Goal: Transaction & Acquisition: Purchase product/service

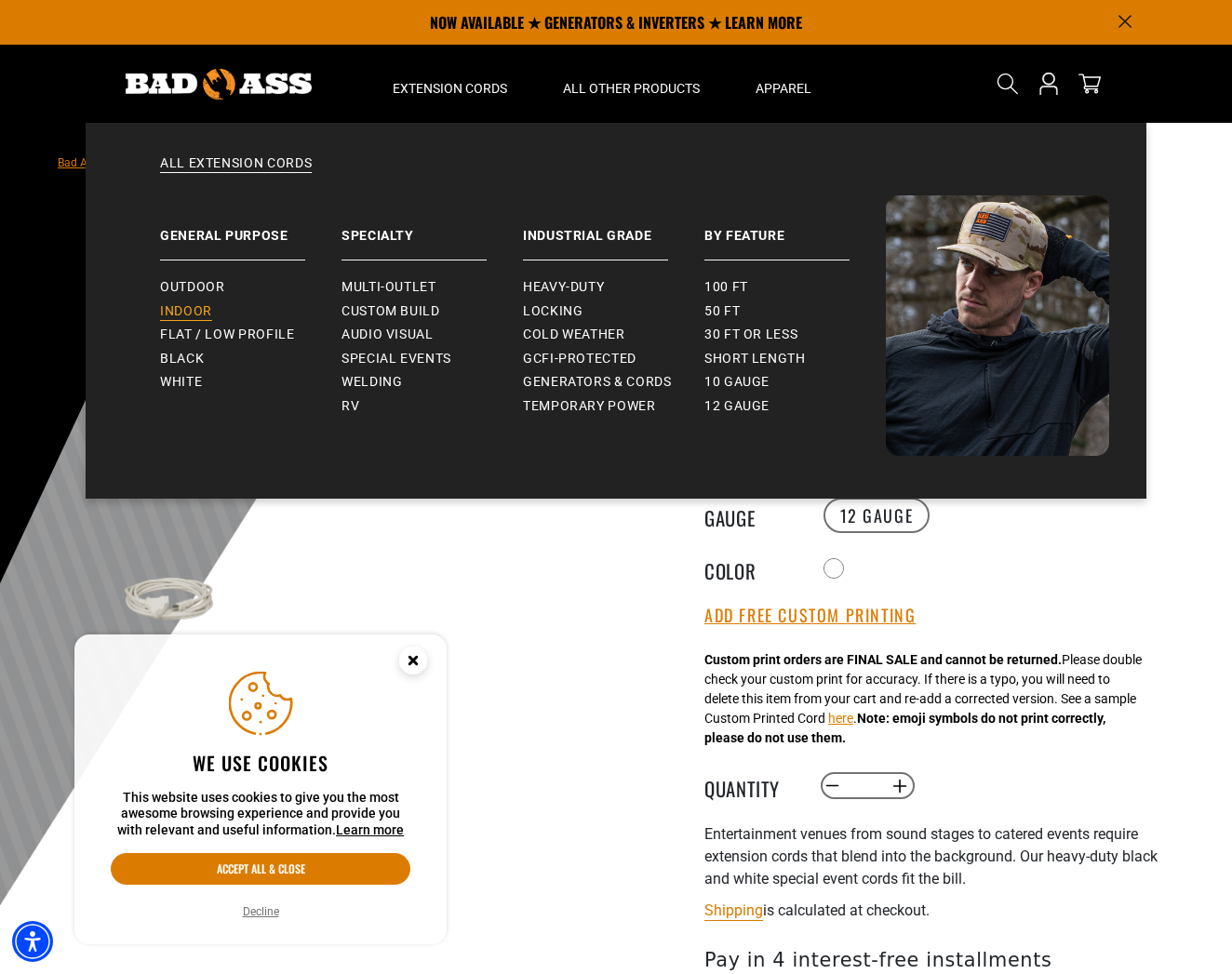
click at [178, 308] on span "Indoor" at bounding box center [186, 312] width 52 height 17
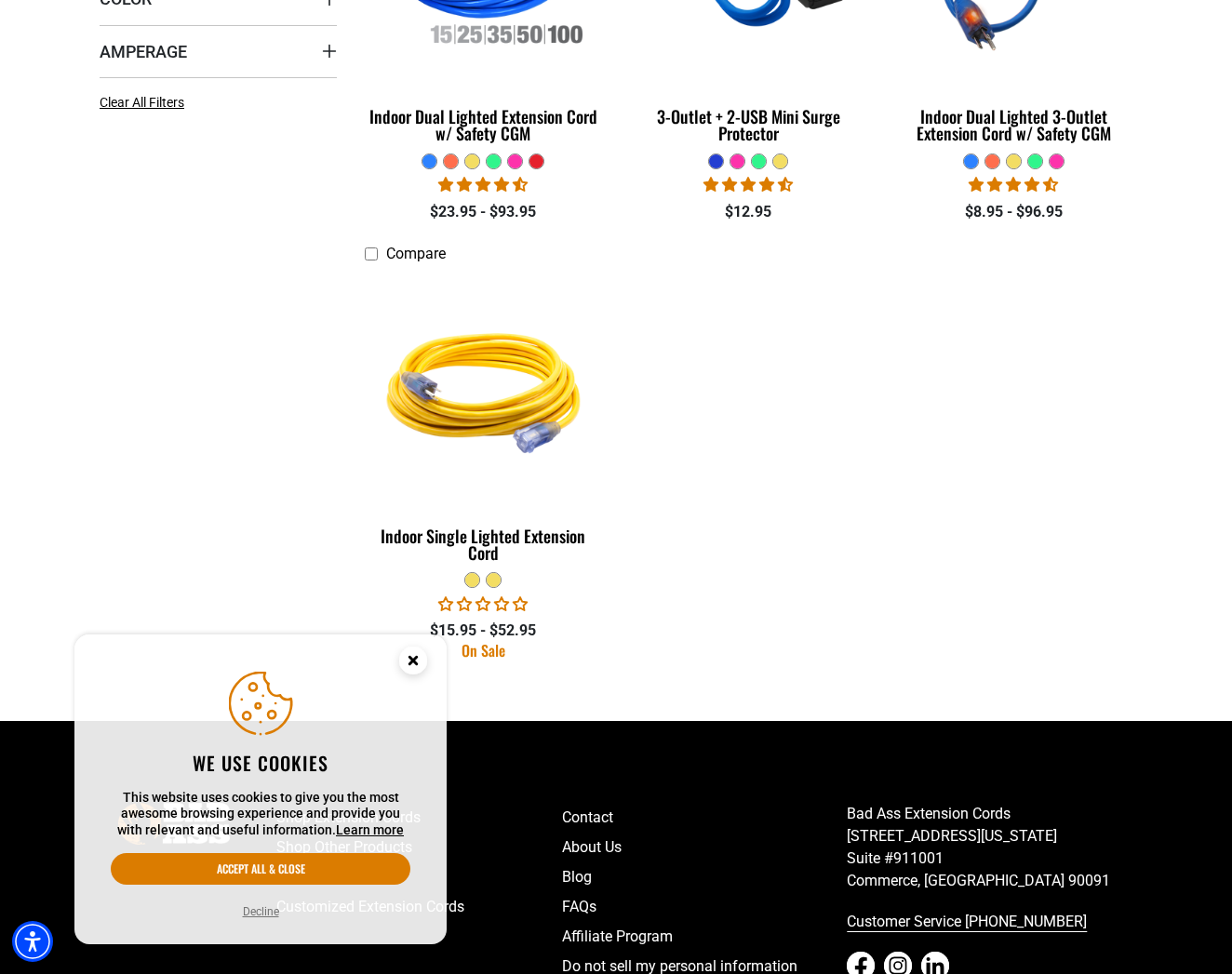
scroll to position [715, 0]
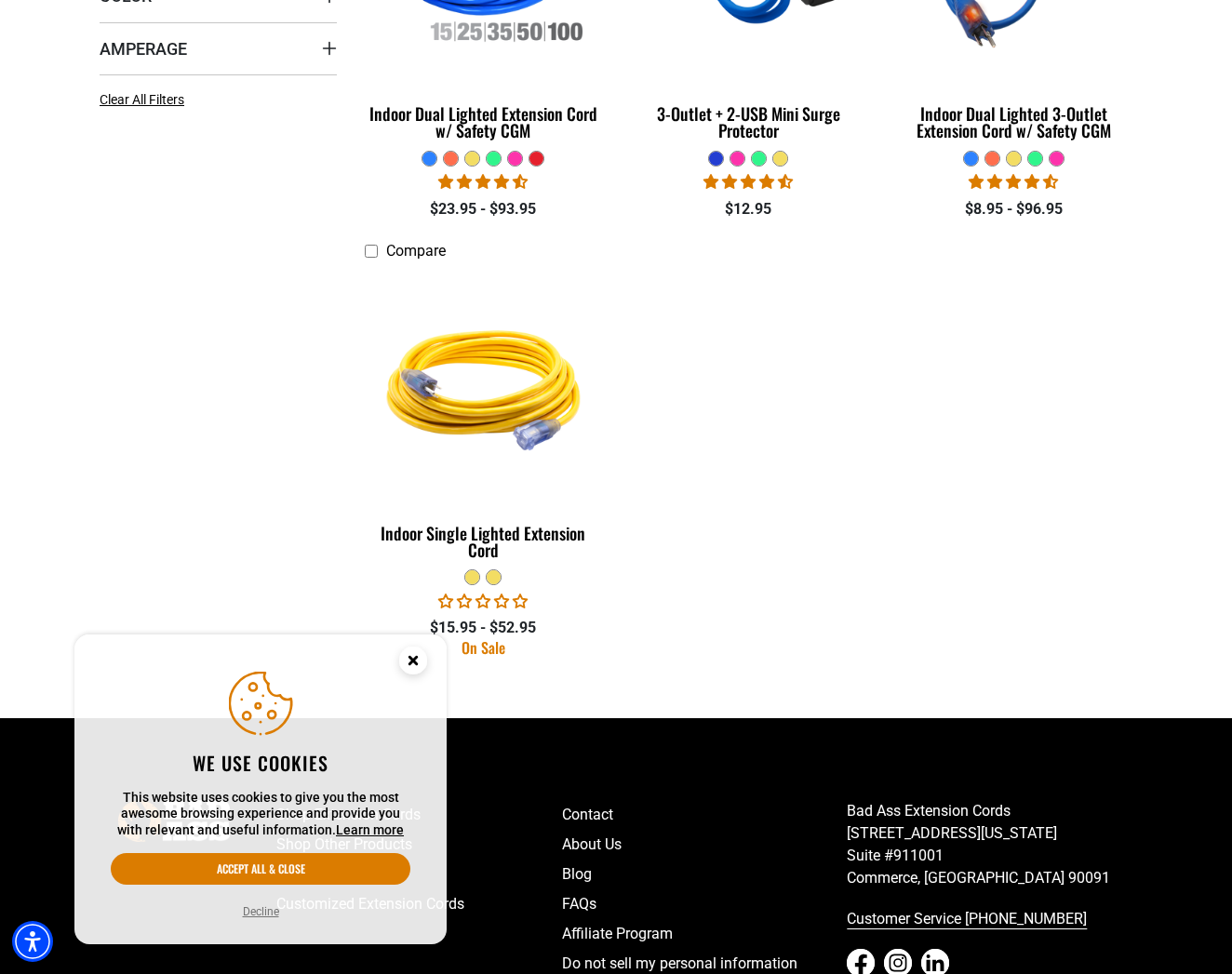
click at [405, 662] on circle "Close this option" at bounding box center [413, 660] width 28 height 28
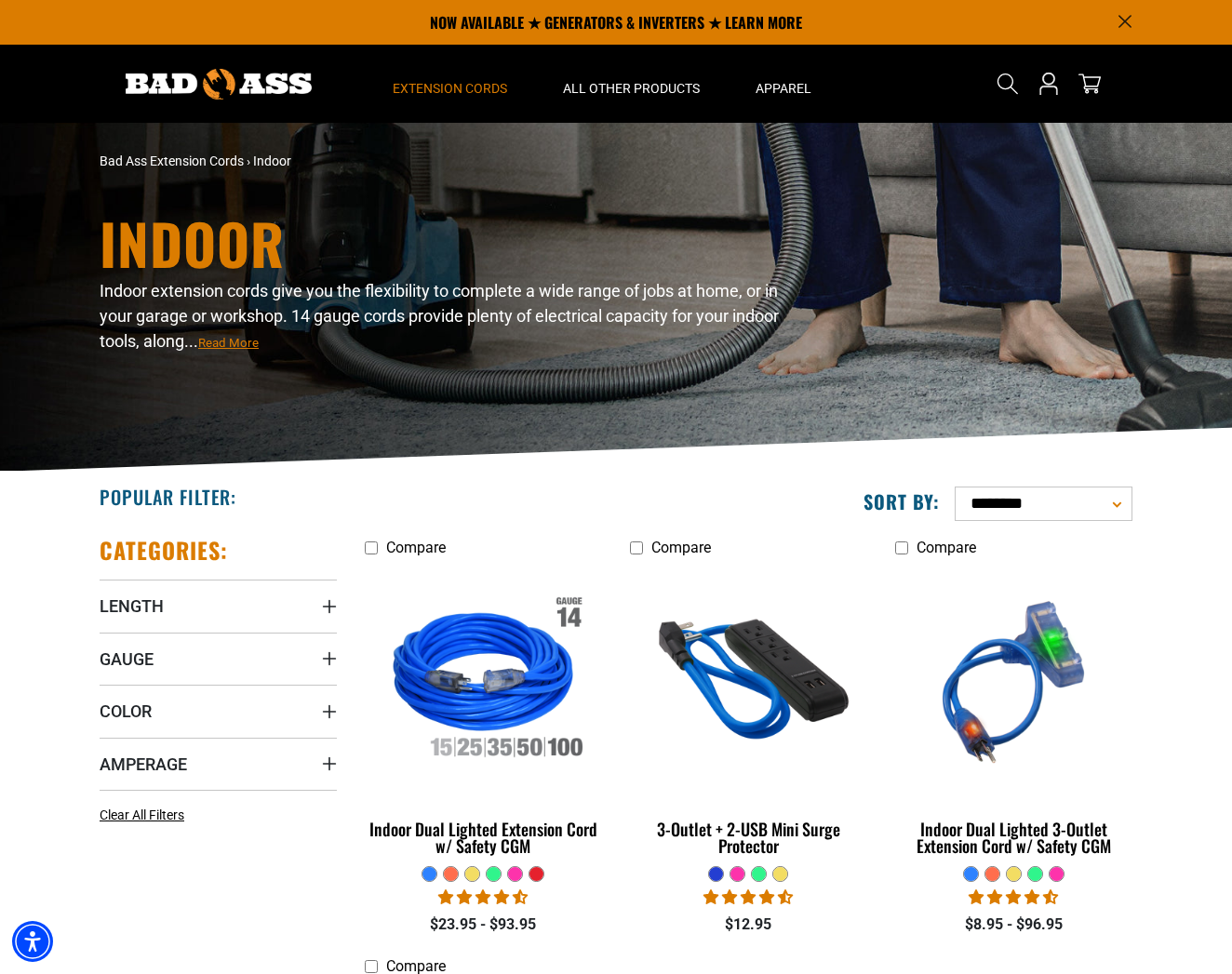
scroll to position [0, 0]
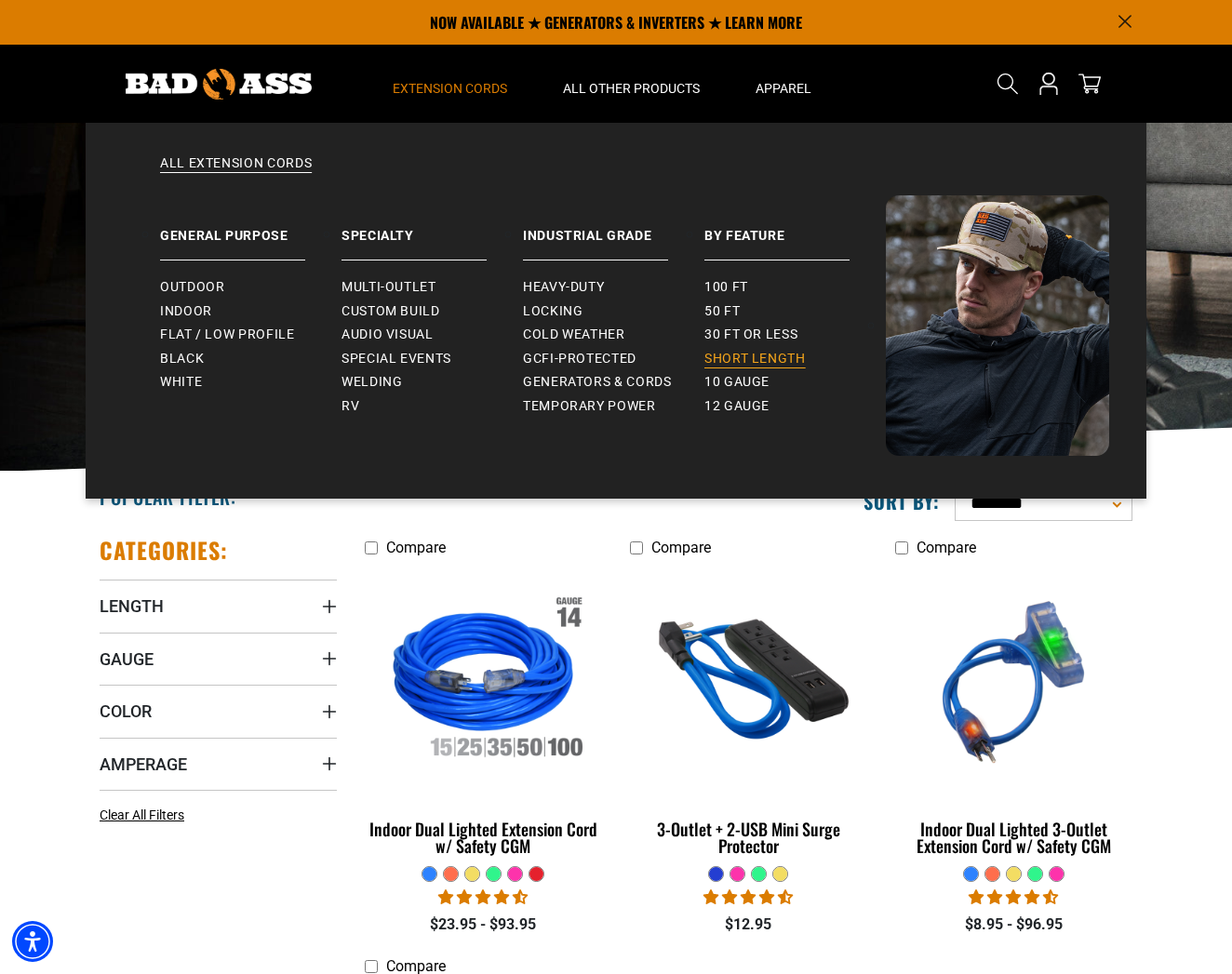
click at [735, 363] on span "Short Length" at bounding box center [755, 359] width 101 height 17
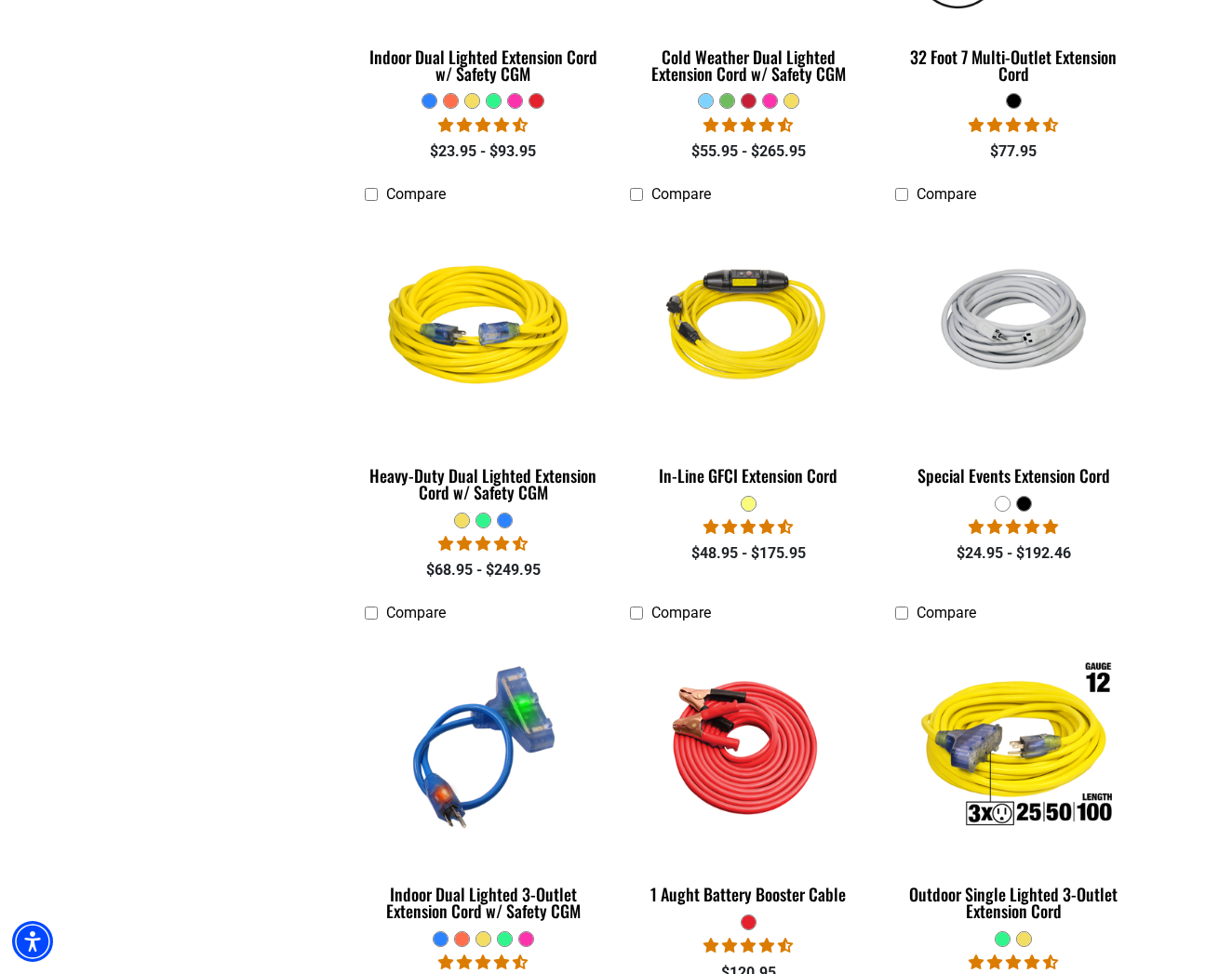
scroll to position [1201, 0]
